Goal: Task Accomplishment & Management: Use online tool/utility

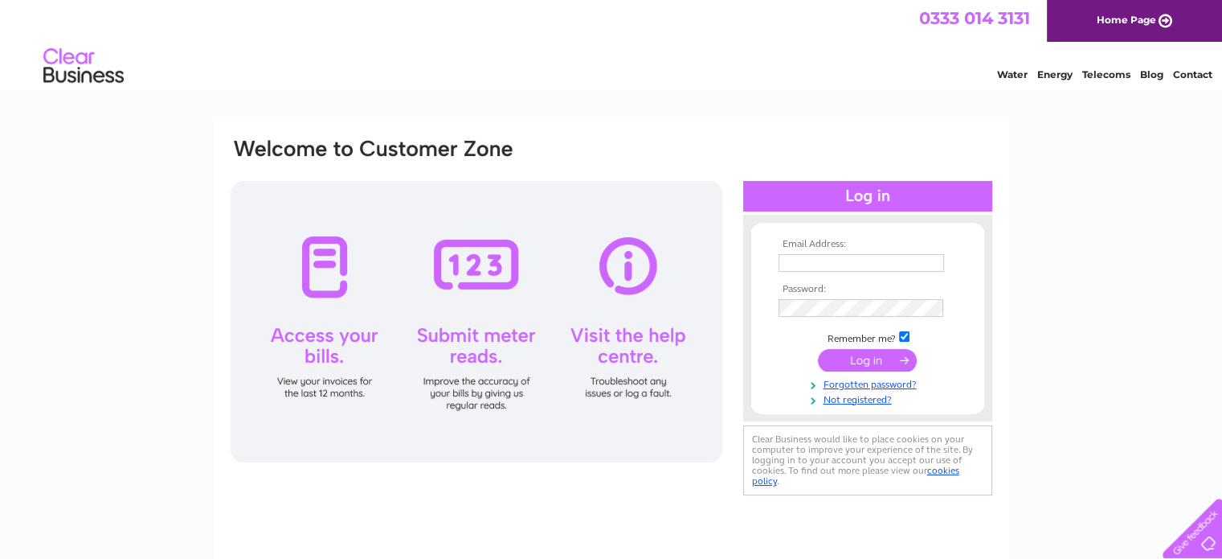
type input "craigcampbell3@hotmail.com"
click at [862, 358] on input "submit" at bounding box center [867, 360] width 99 height 23
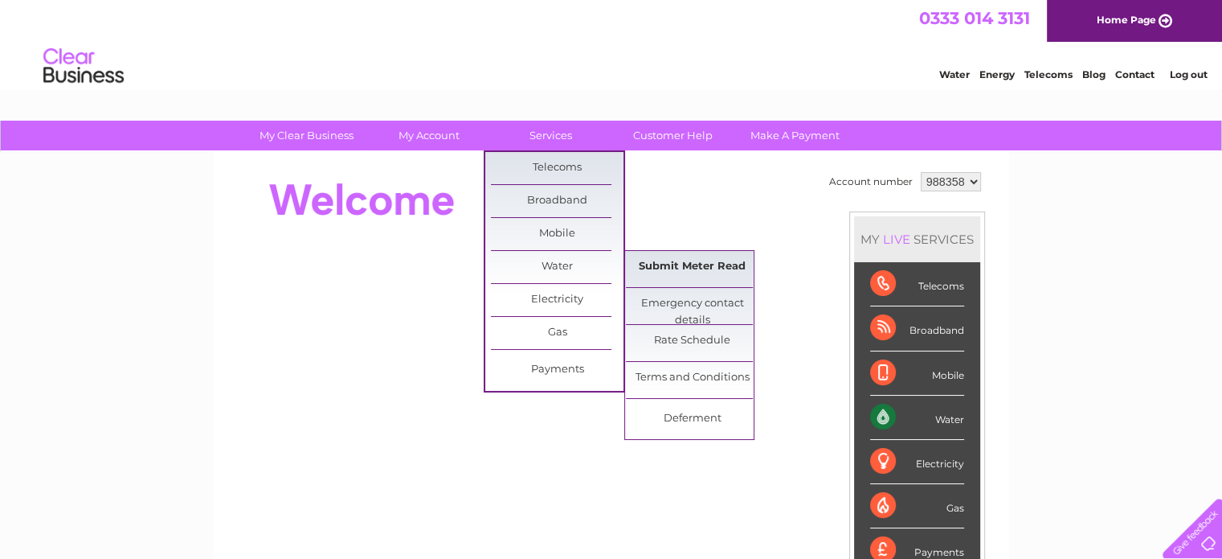
click at [702, 258] on link "Submit Meter Read" at bounding box center [692, 267] width 133 height 32
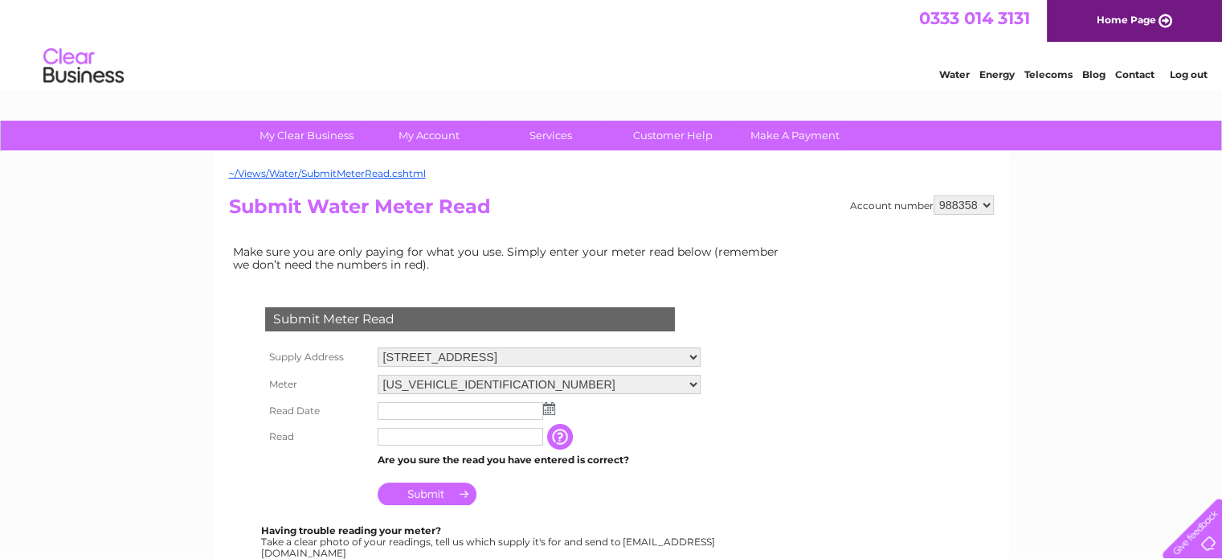
click at [547, 403] on img at bounding box center [549, 408] width 12 height 13
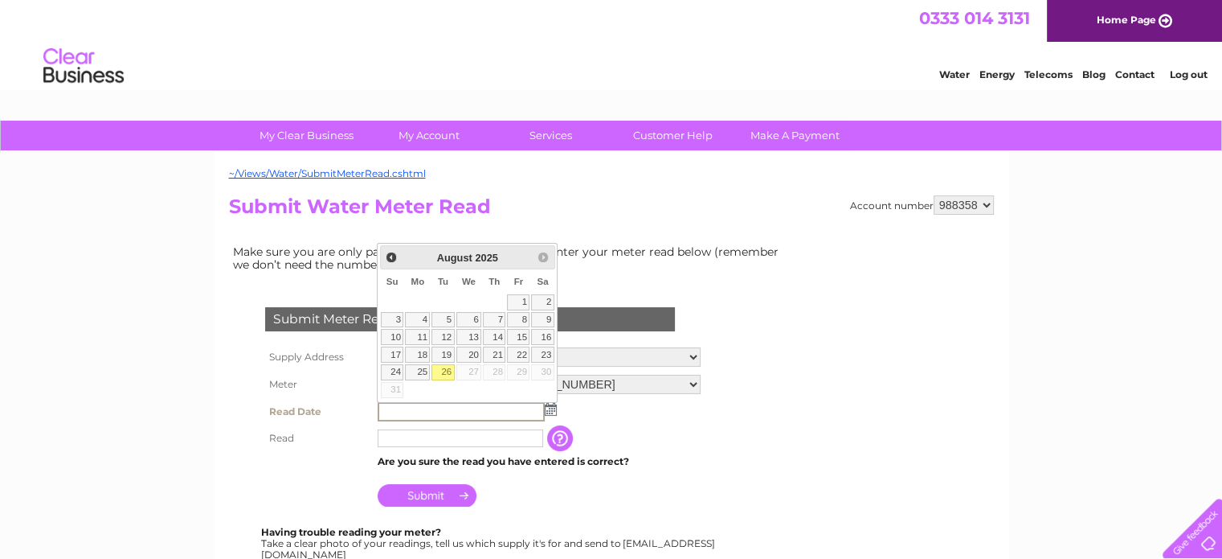
click at [444, 371] on link "26" at bounding box center [443, 372] width 23 height 16
type input "2025/08/26"
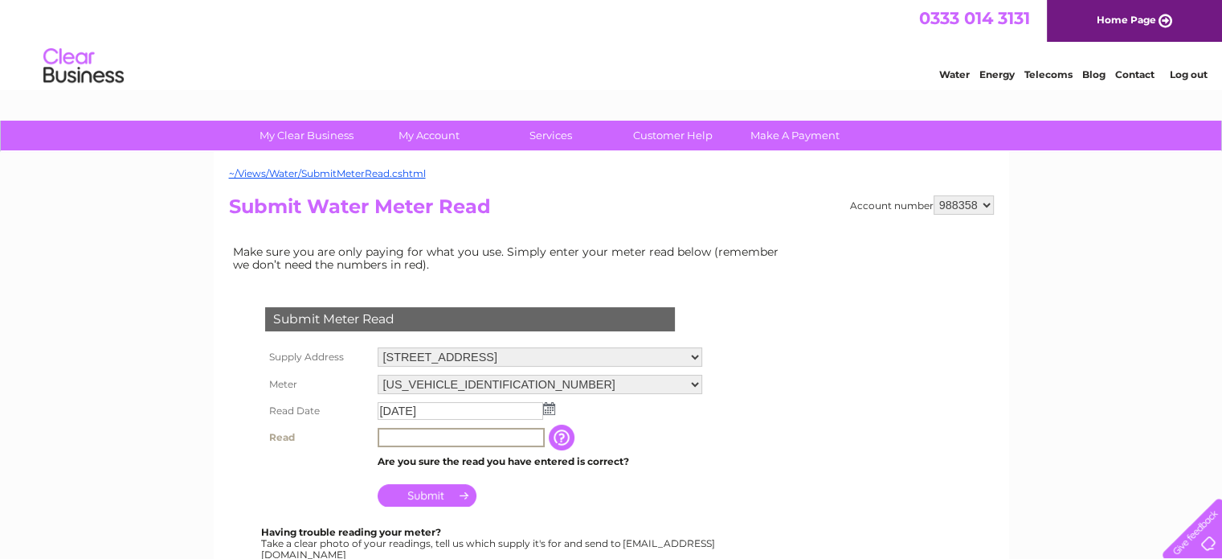
click at [409, 436] on input "text" at bounding box center [461, 437] width 167 height 19
type input "01402"
click at [432, 495] on input "Submit" at bounding box center [427, 493] width 99 height 23
